Goal: Information Seeking & Learning: Understand process/instructions

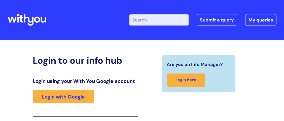
scroll to position [86, 0]
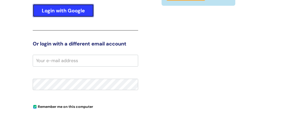
click at [70, 9] on link "Login with Google" at bounding box center [63, 10] width 61 height 13
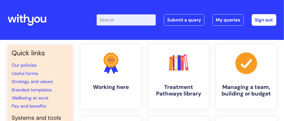
click at [107, 19] on input "Enter your search term here..." at bounding box center [126, 19] width 59 height 11
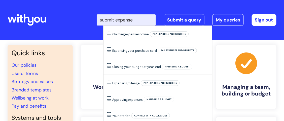
type input "submit expenses"
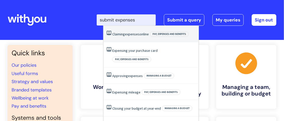
click at [139, 33] on span "expenses" at bounding box center [132, 34] width 15 height 5
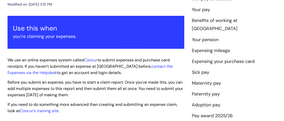
scroll to position [100, 0]
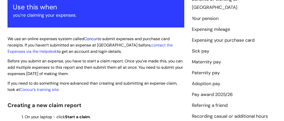
click at [91, 37] on link "Concur" at bounding box center [90, 38] width 13 height 5
